Goal: Transaction & Acquisition: Purchase product/service

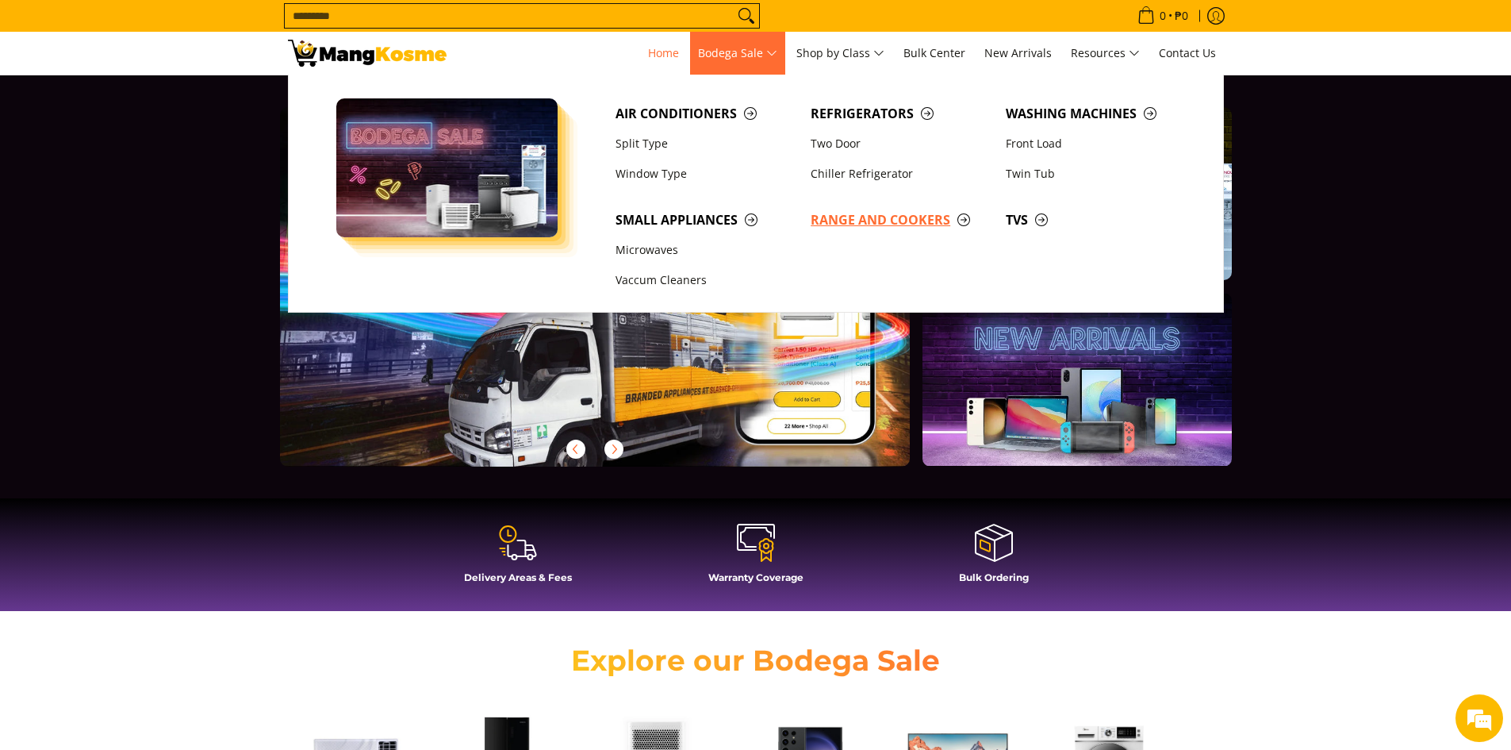
click at [902, 224] on span "Range and Cookers" at bounding box center [900, 220] width 179 height 20
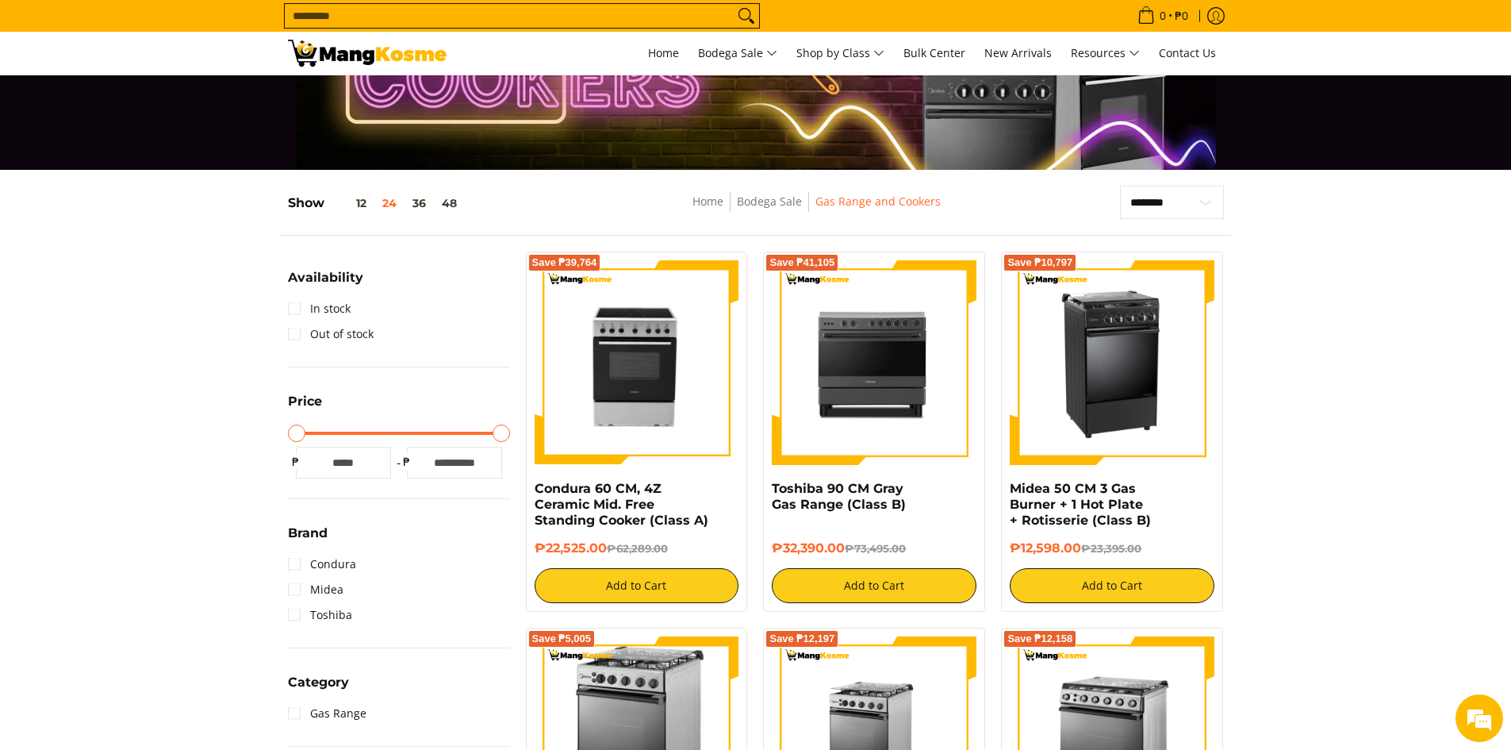
scroll to position [79, 0]
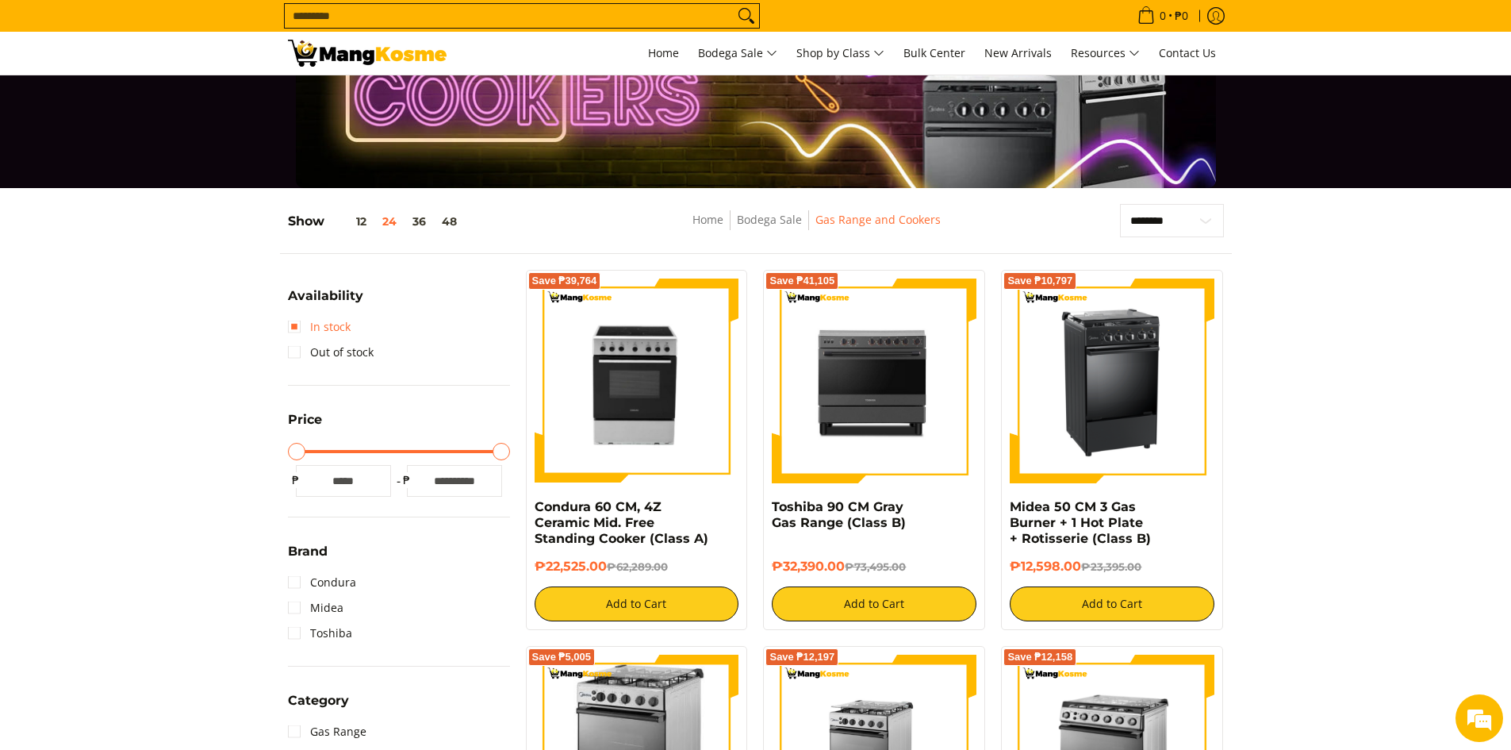
click at [321, 329] on link "In stock" at bounding box center [319, 326] width 63 height 25
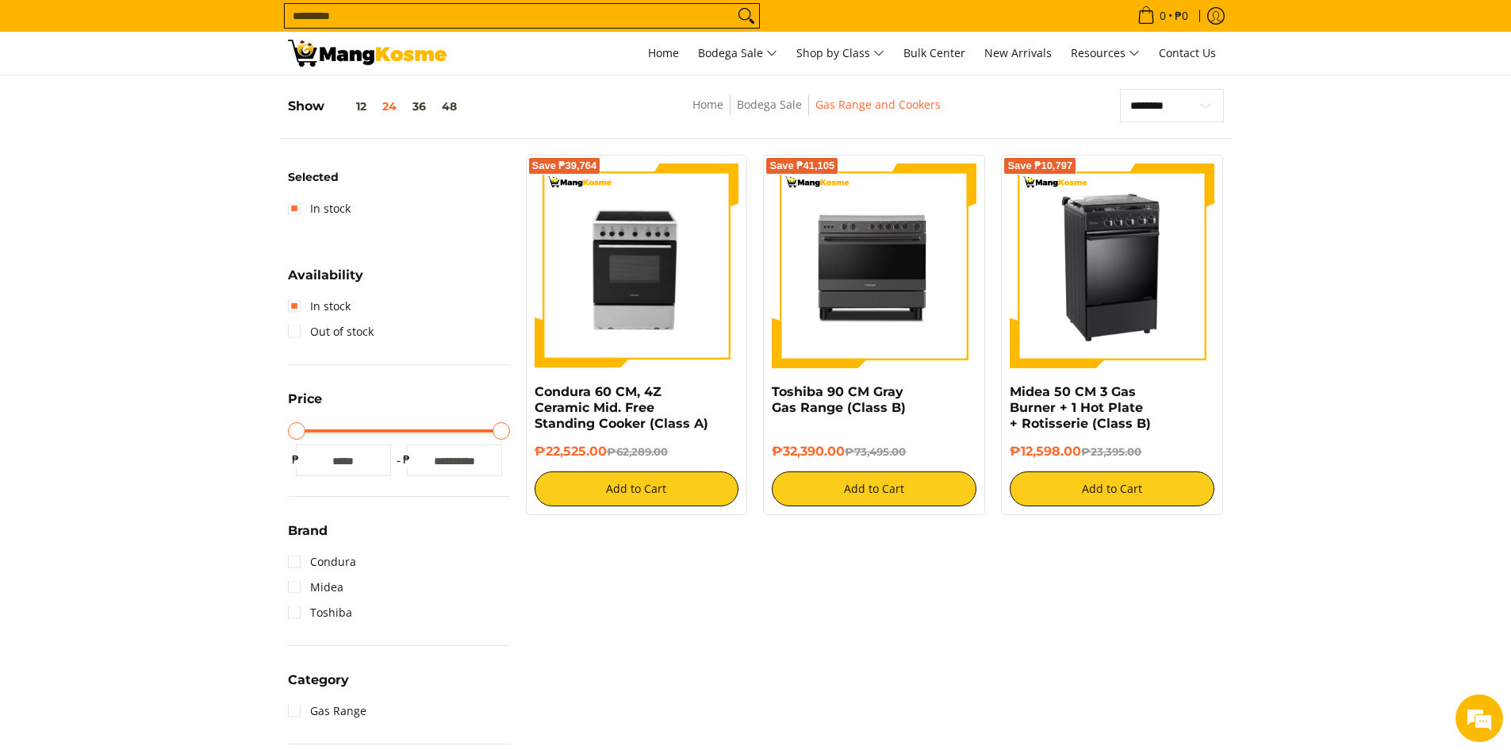
scroll to position [208, 0]
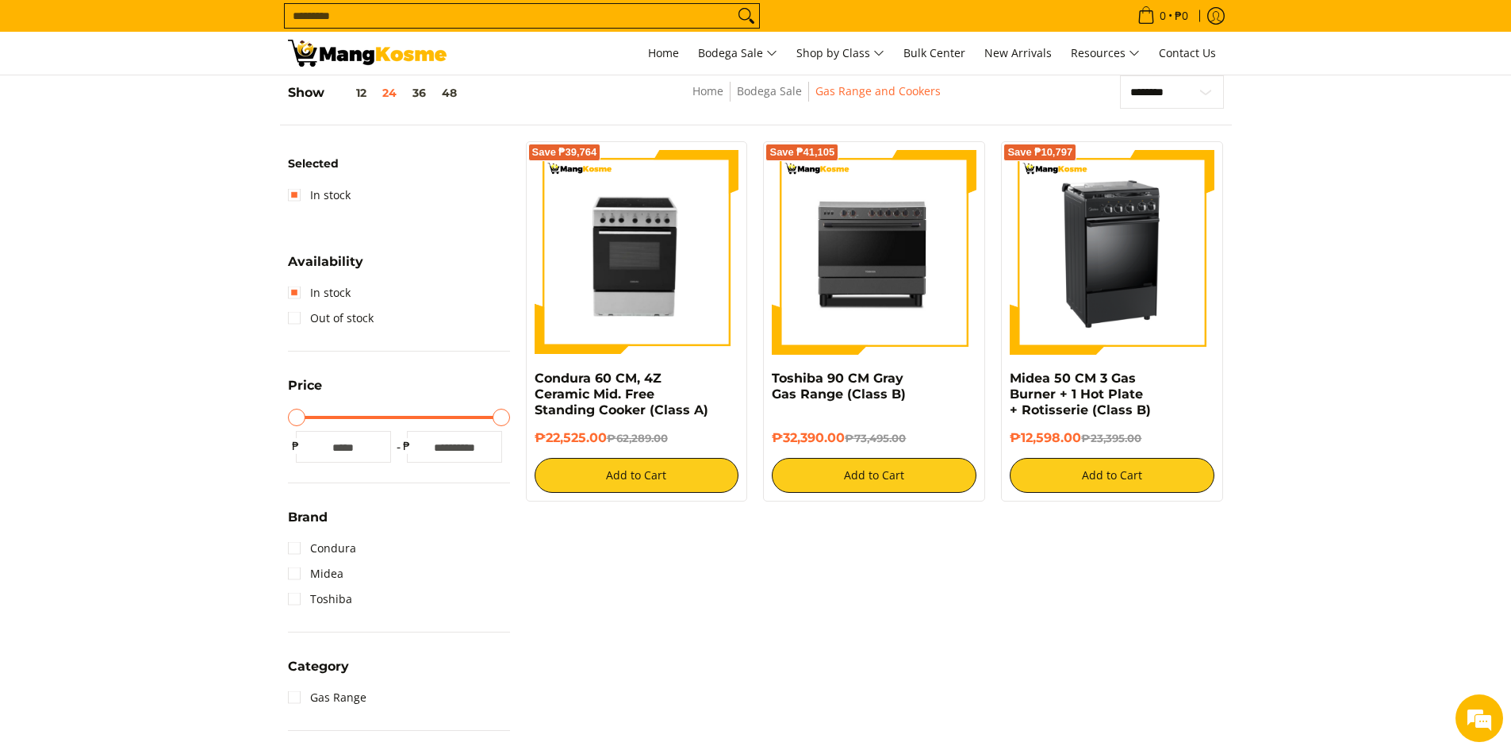
click at [424, 207] on li "In stock" at bounding box center [399, 194] width 222 height 25
